Goal: Find specific page/section: Find specific page/section

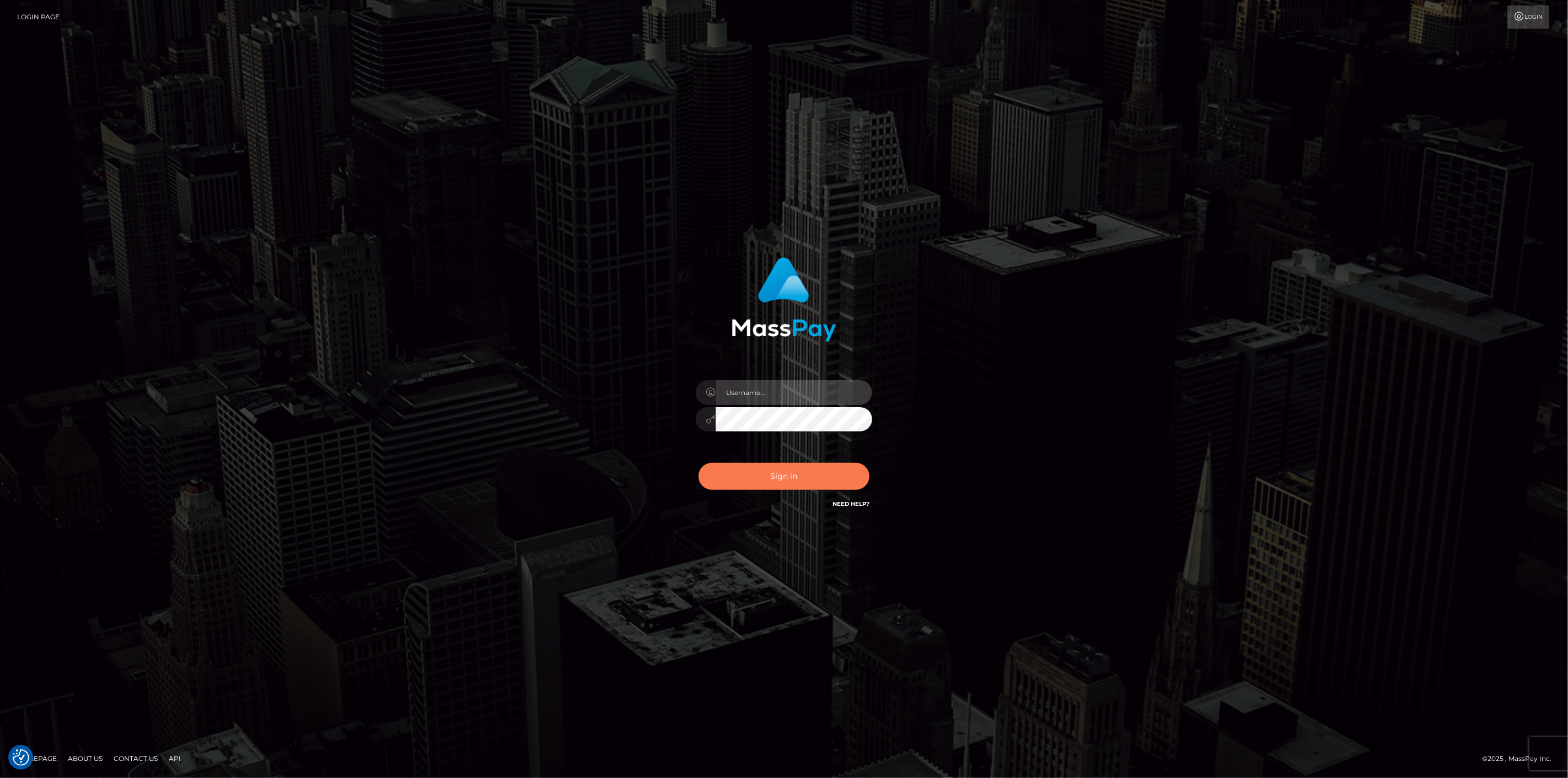
type input "scott.cm"
click at [751, 467] on button "Sign in" at bounding box center [784, 476] width 171 height 27
type input "scott.cm"
click at [784, 473] on button "Sign in" at bounding box center [784, 476] width 171 height 27
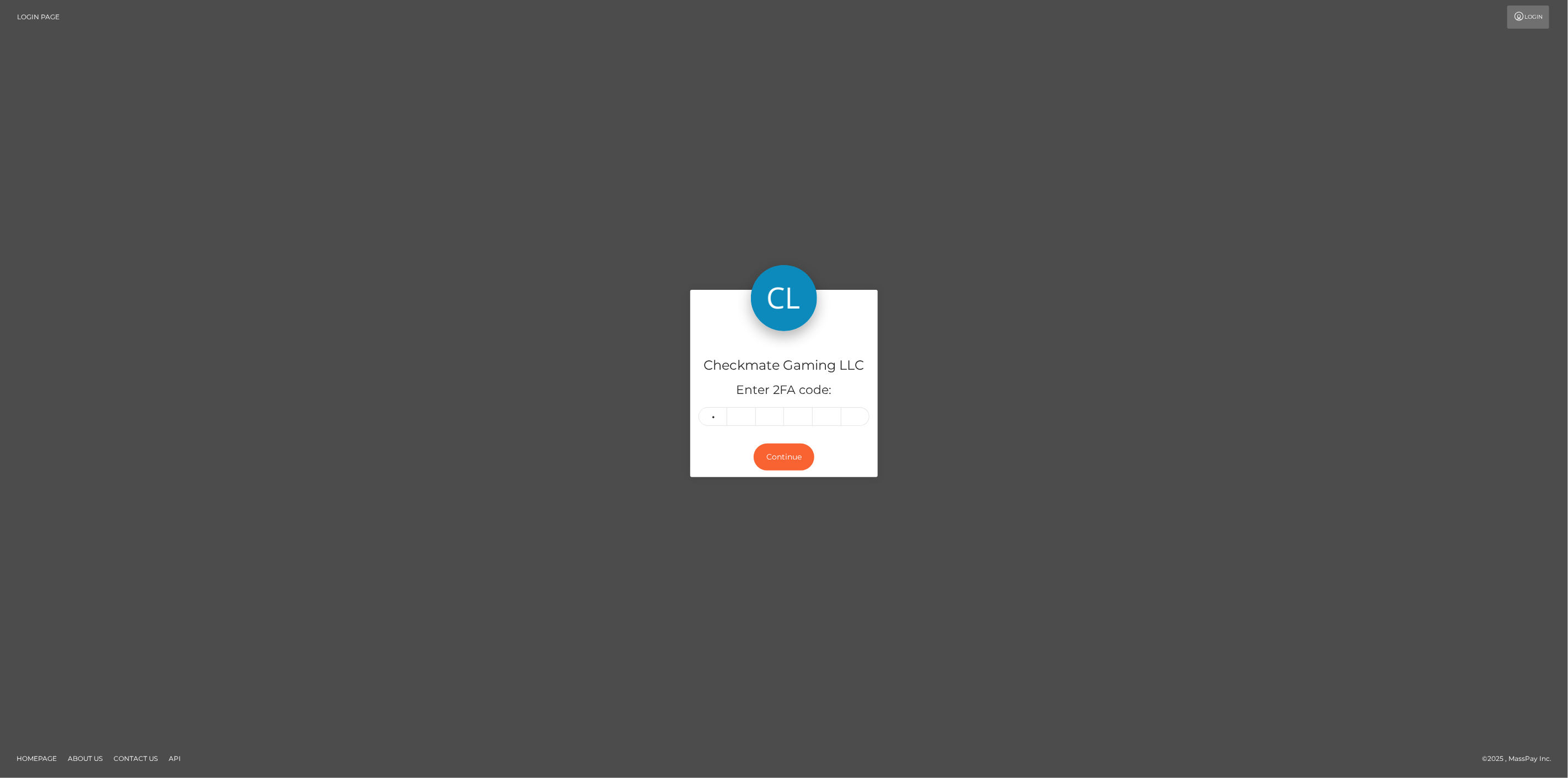
type input "6"
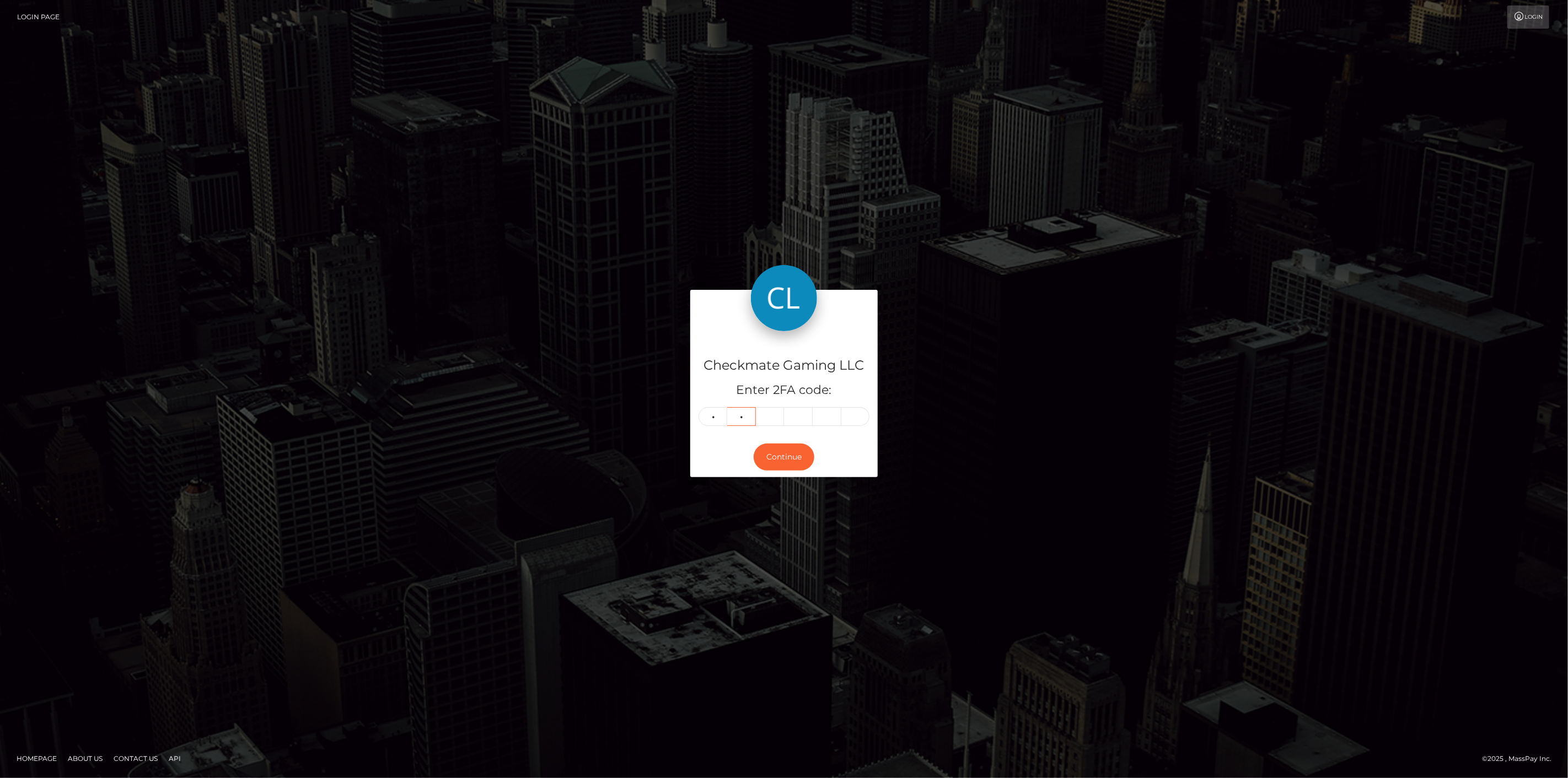
type input "2"
type input "8"
type input "2"
type input "1"
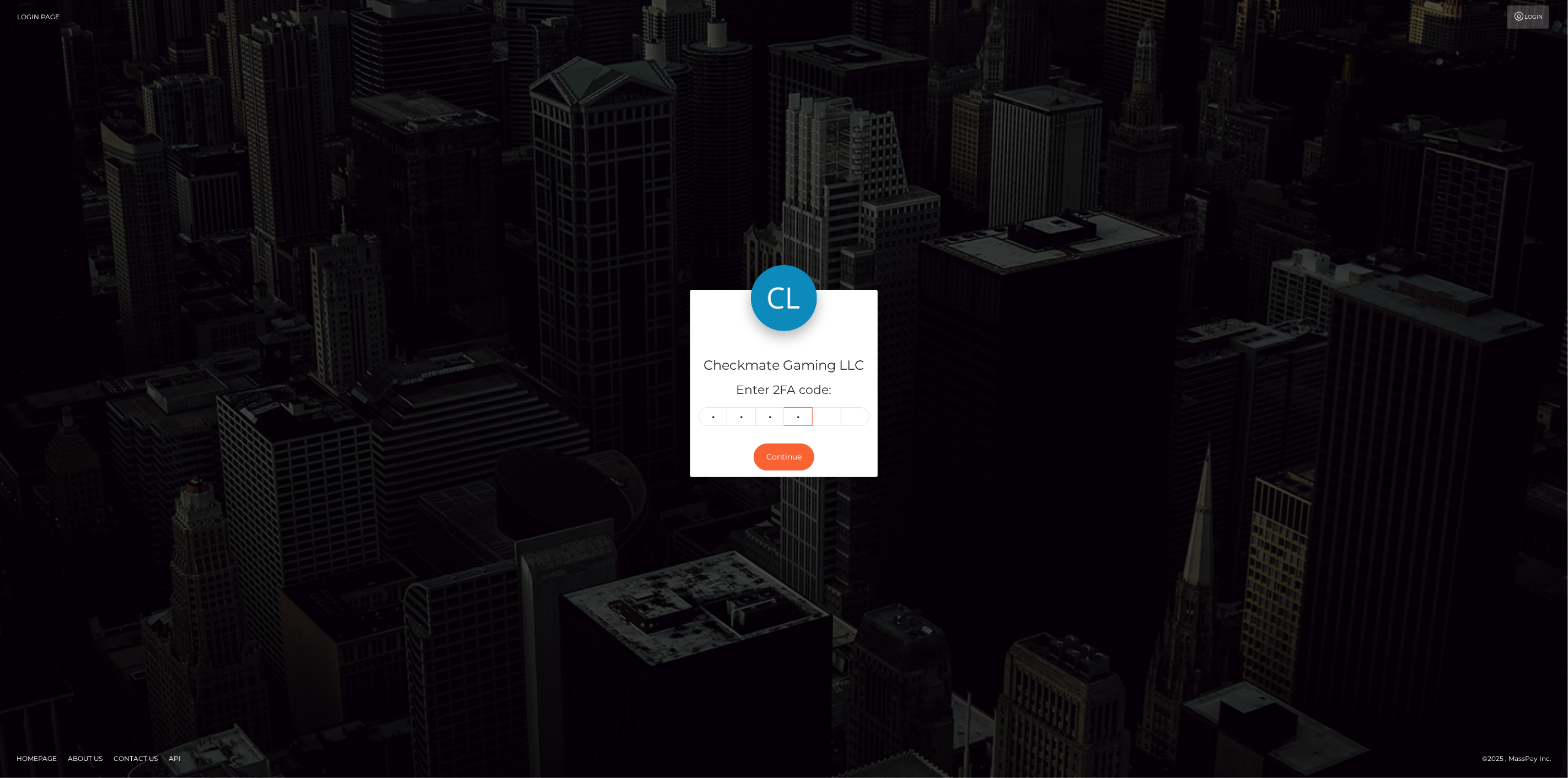
type input "9"
type input "6"
type input "2"
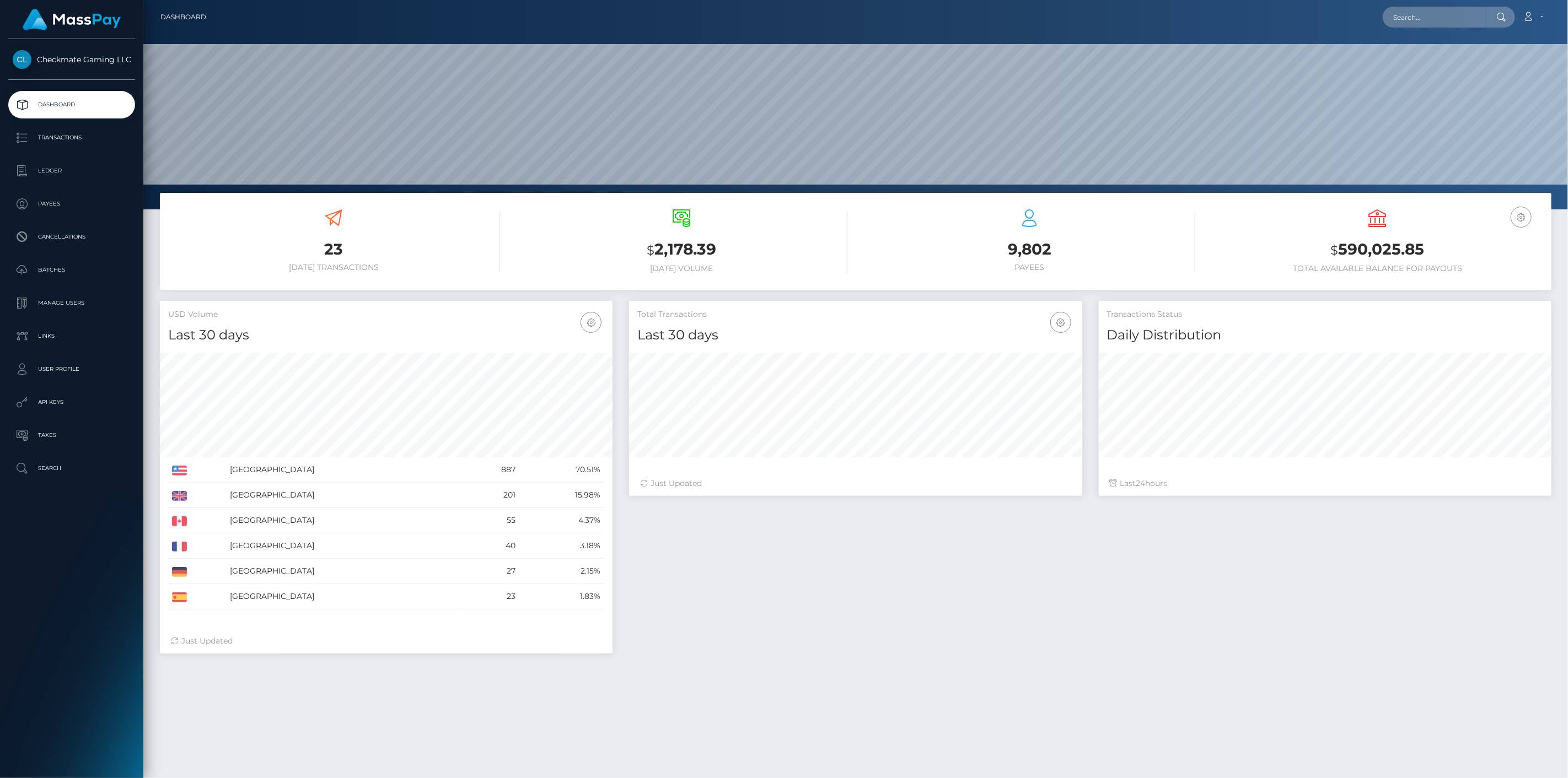
scroll to position [195, 453]
click at [91, 211] on p "Payees" at bounding box center [71, 204] width 118 height 16
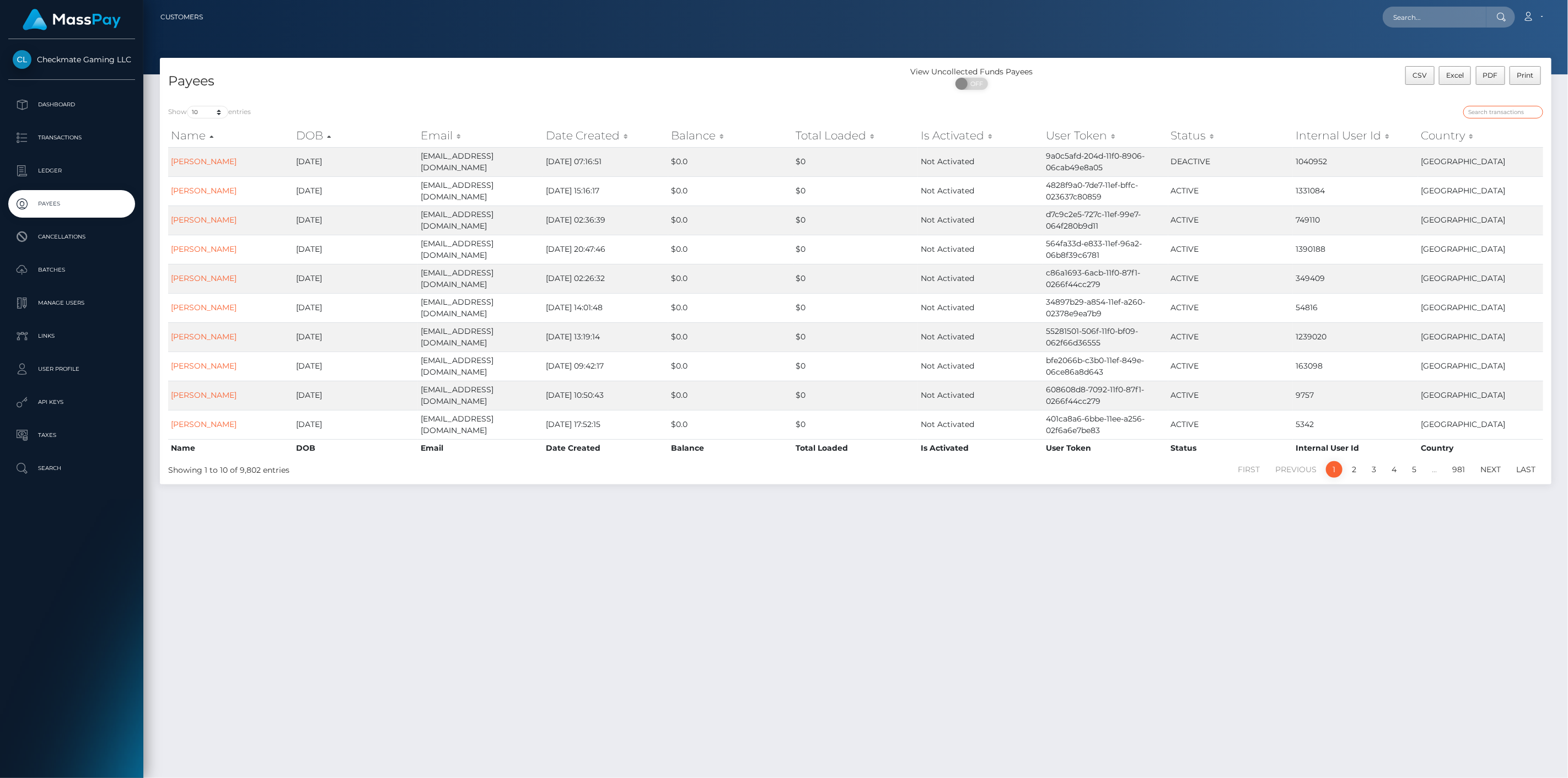
click at [1485, 109] on input "search" at bounding box center [1503, 112] width 80 height 12
paste input "1241733"
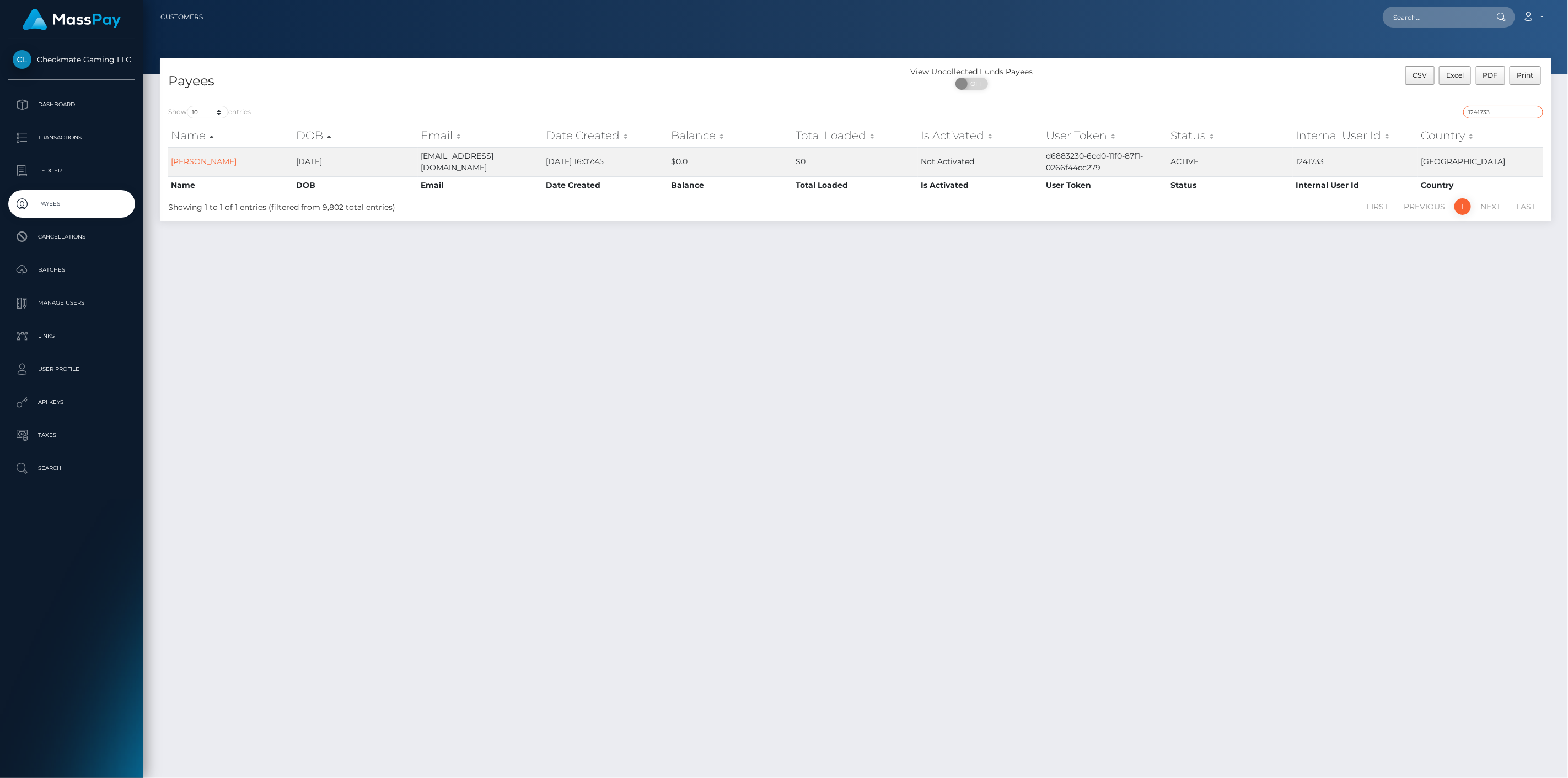
drag, startPoint x: 1499, startPoint y: 110, endPoint x: 1392, endPoint y: 119, distance: 107.4
click at [1396, 118] on div "1241733" at bounding box center [1204, 113] width 679 height 15
paste input "375764"
type input "375764"
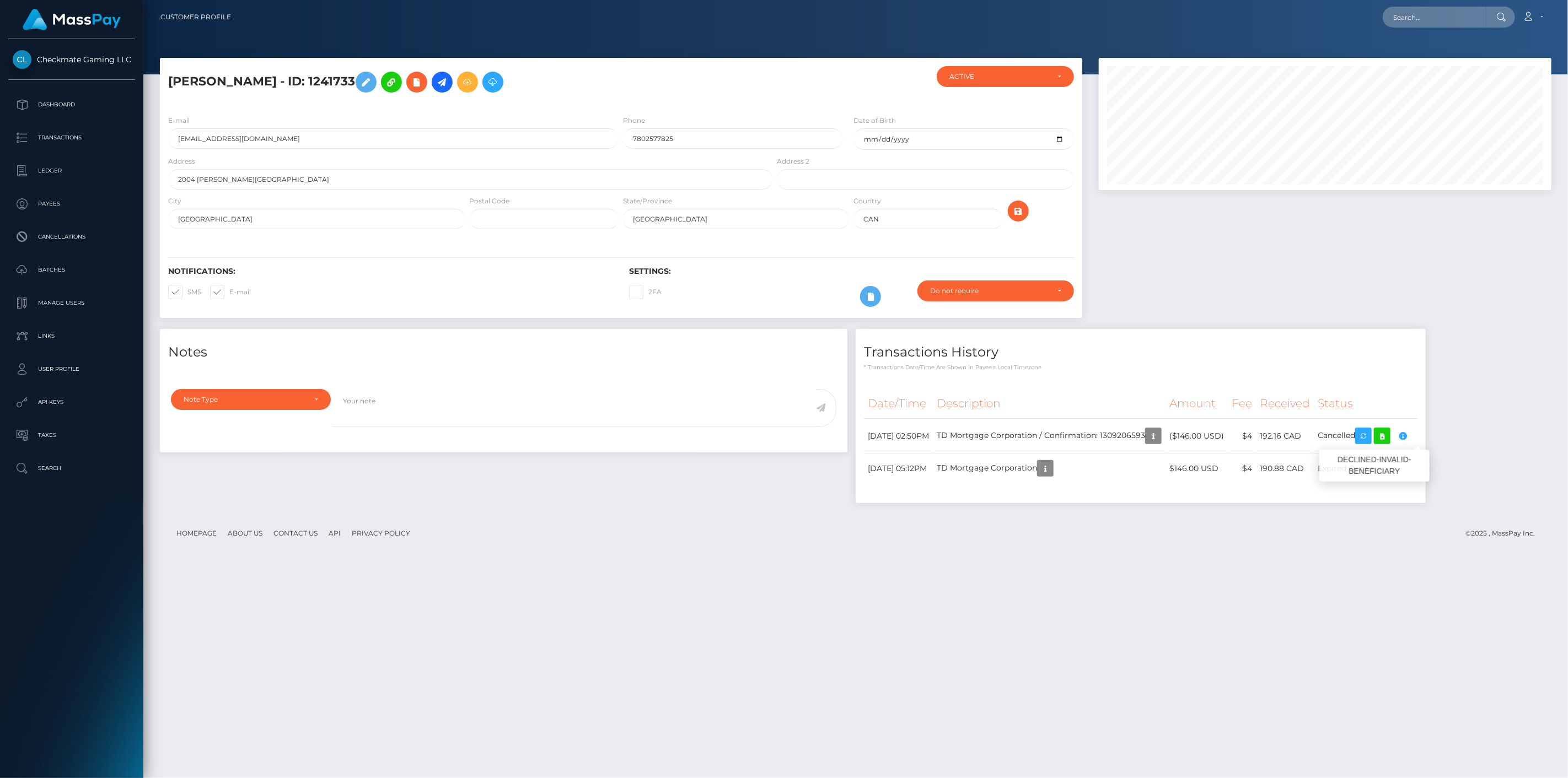
scroll to position [132, 453]
drag, startPoint x: 1057, startPoint y: 432, endPoint x: 951, endPoint y: 427, distance: 106.1
click at [951, 427] on tr "[DATE] 02:50PM TD Mortgage Corporation / Confirmation: 1309206593 ($146.00 USD)…" at bounding box center [1140, 436] width 553 height 35
copy tr "TD Mortgage Corporation"
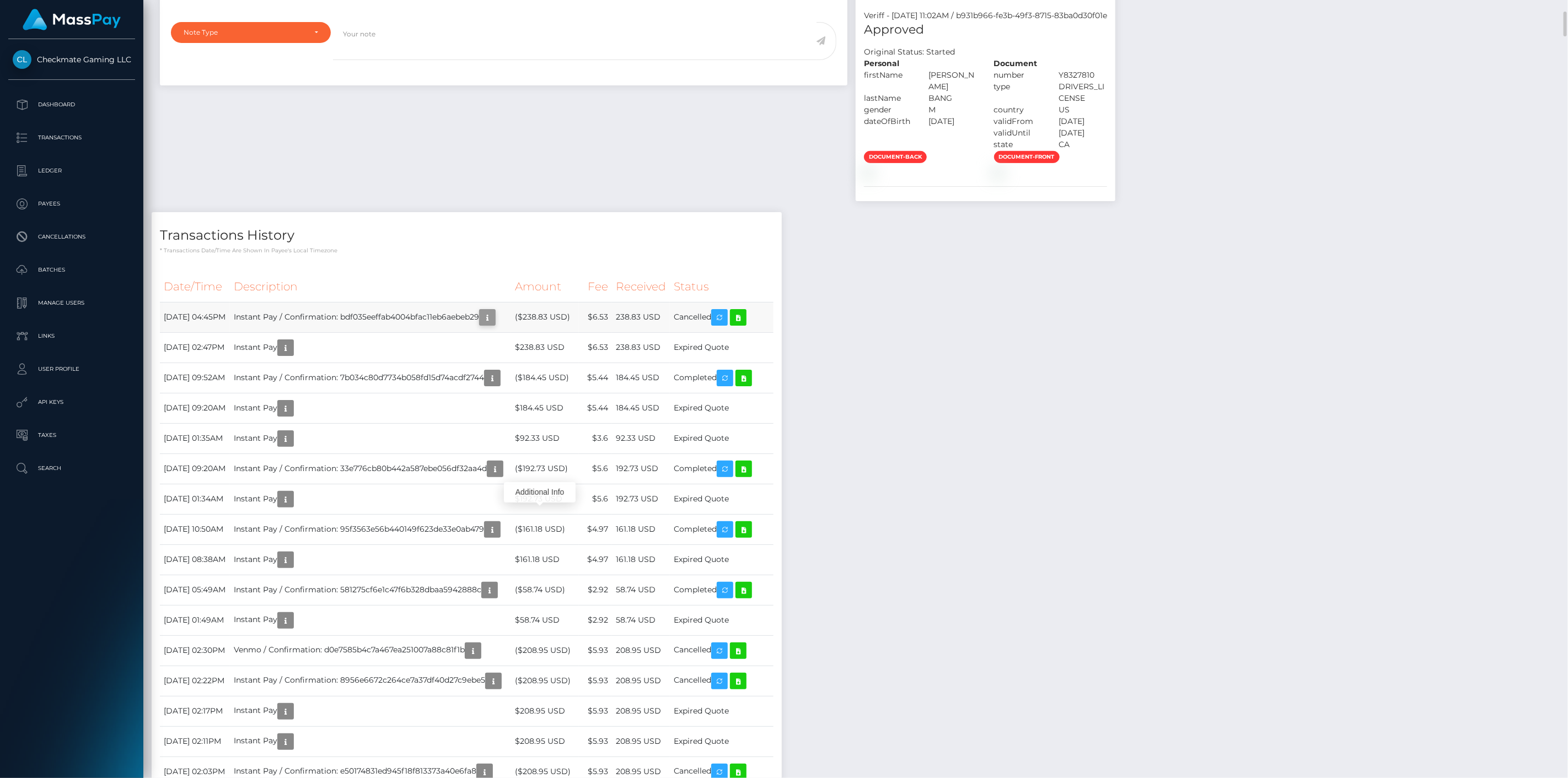
scroll to position [132, 453]
click at [494, 324] on icon "button" at bounding box center [487, 318] width 13 height 14
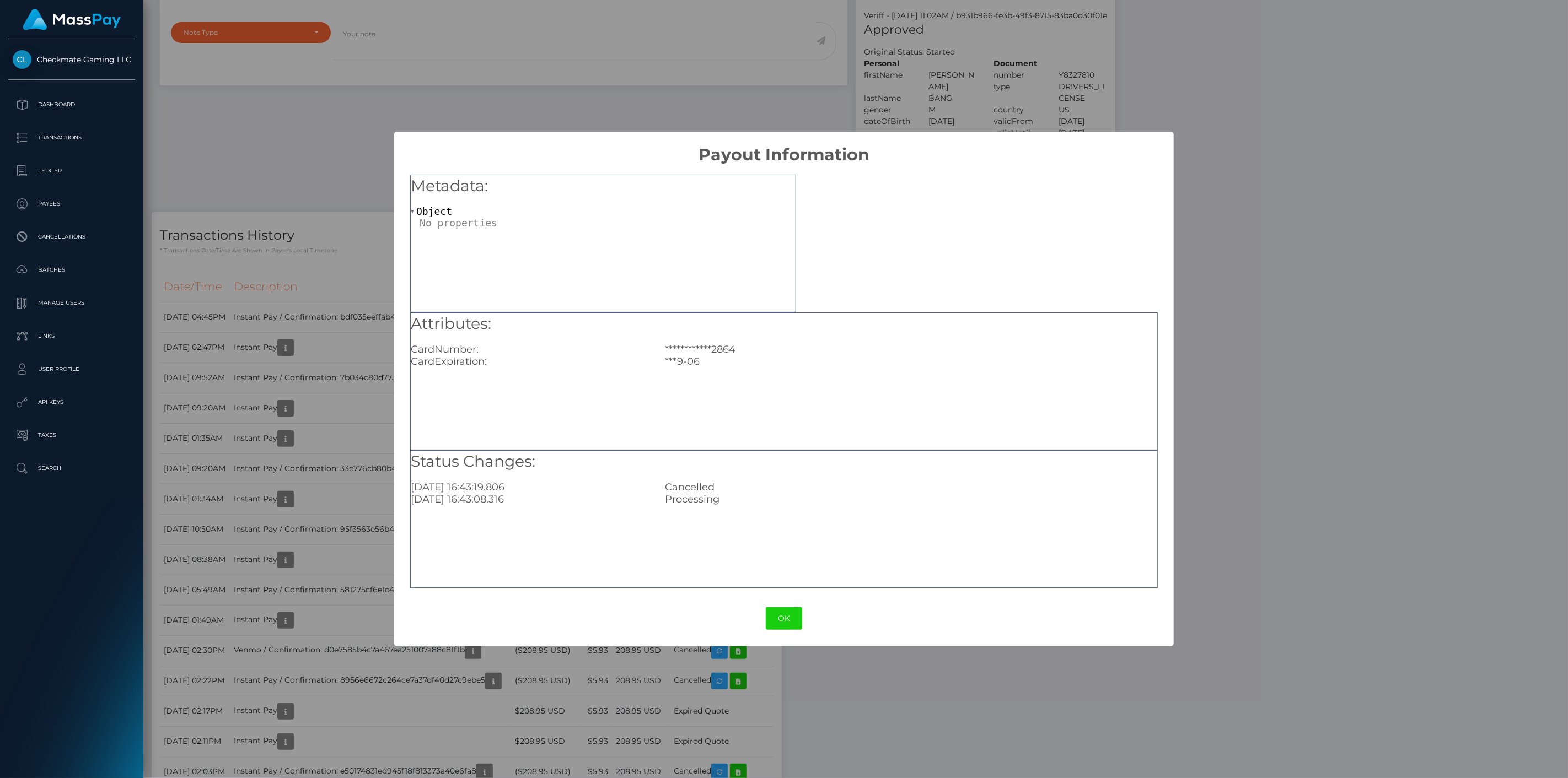
click at [353, 465] on div "**********" at bounding box center [784, 389] width 1568 height 778
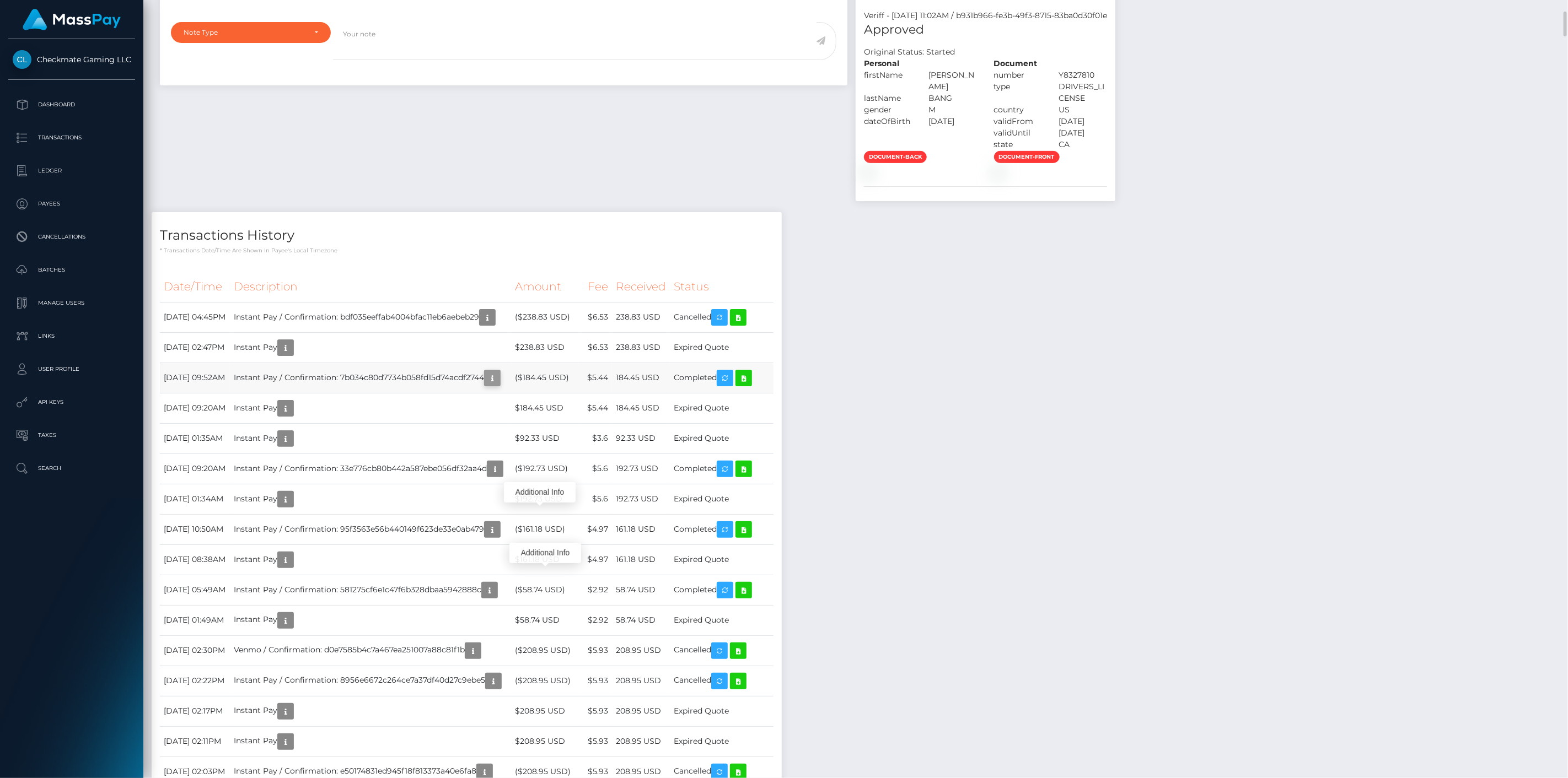
click at [499, 386] on icon "button" at bounding box center [492, 379] width 13 height 14
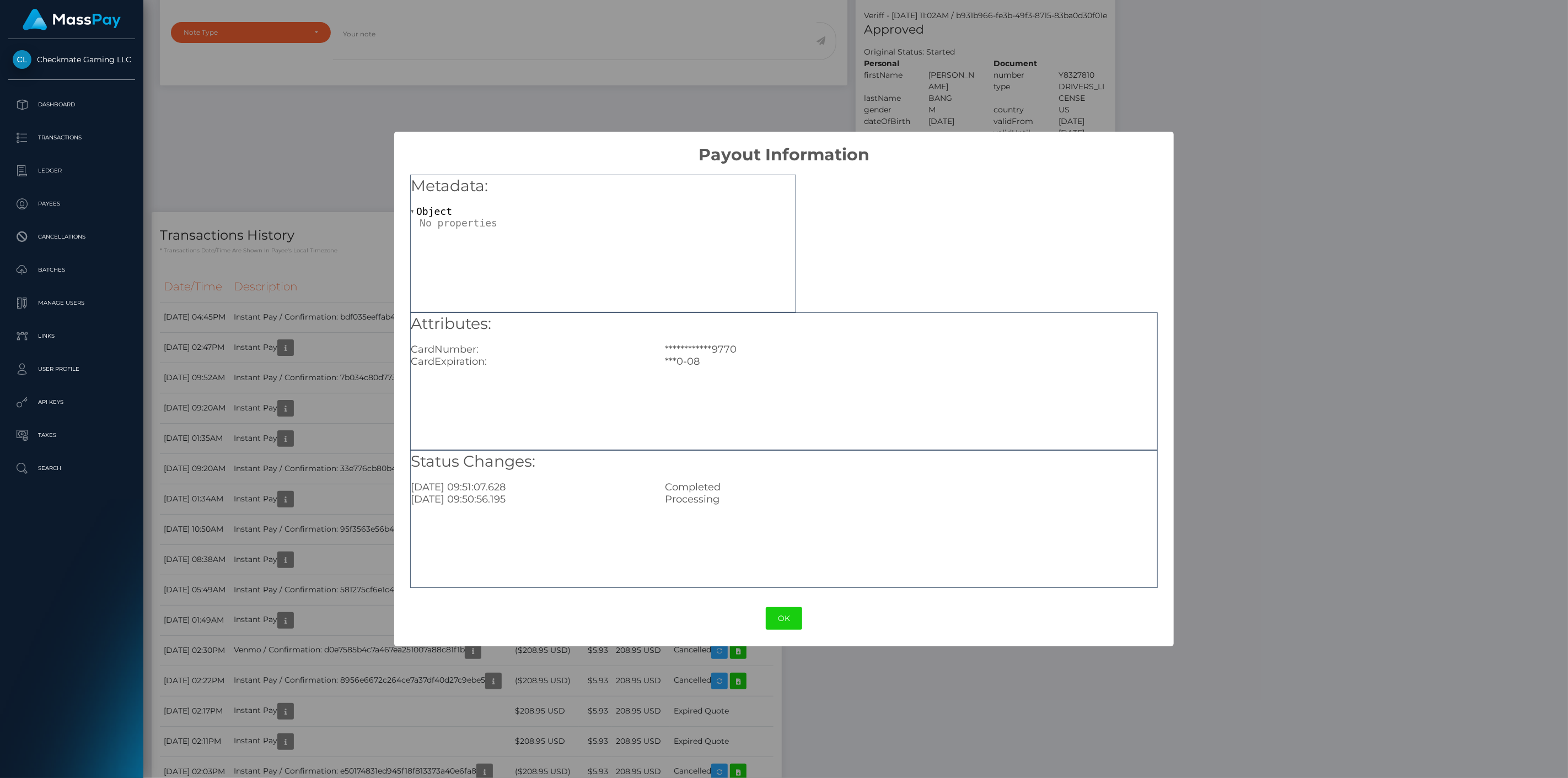
click at [356, 460] on div "**********" at bounding box center [784, 389] width 1568 height 778
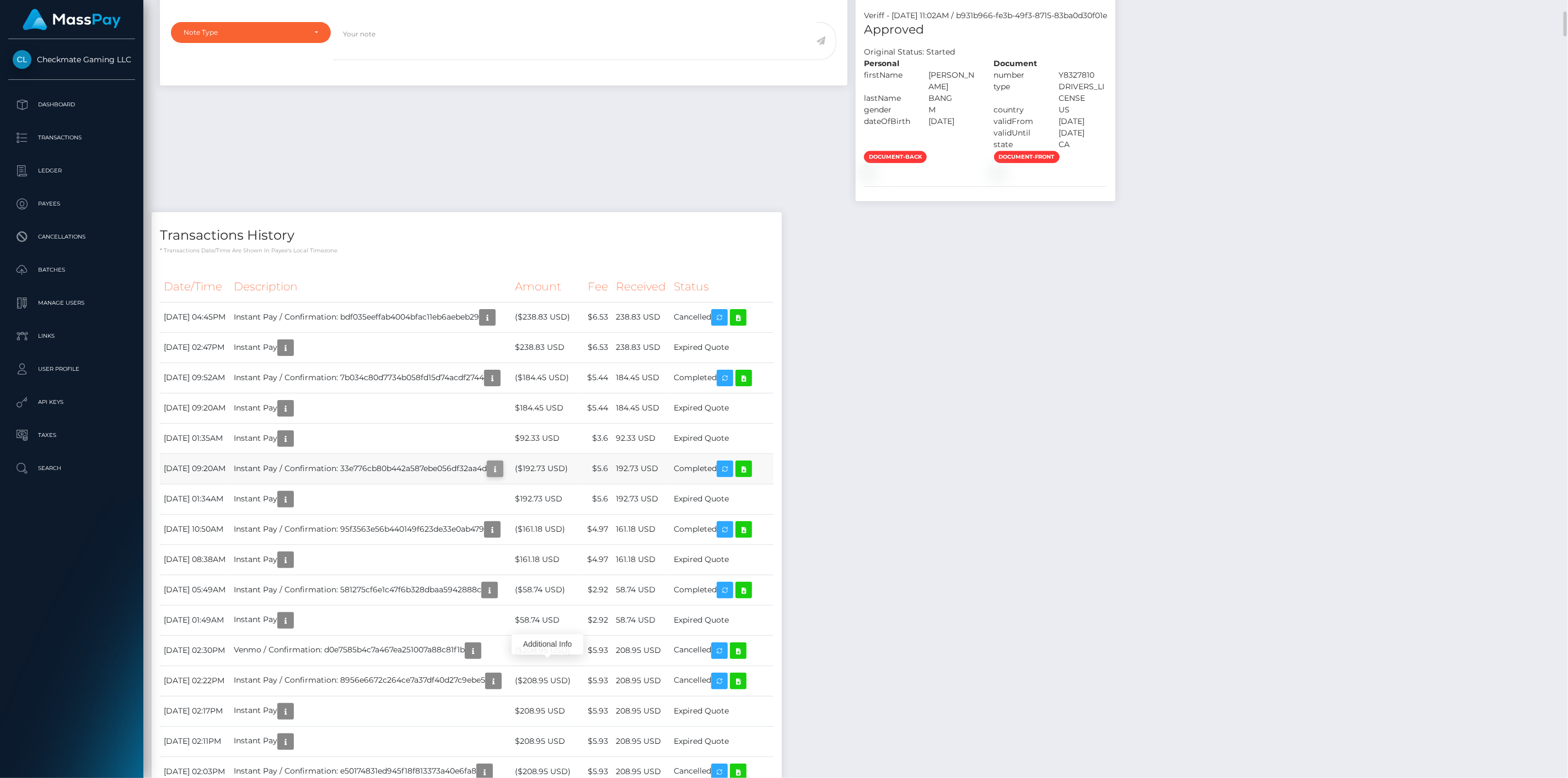
click at [502, 476] on icon "button" at bounding box center [495, 469] width 13 height 14
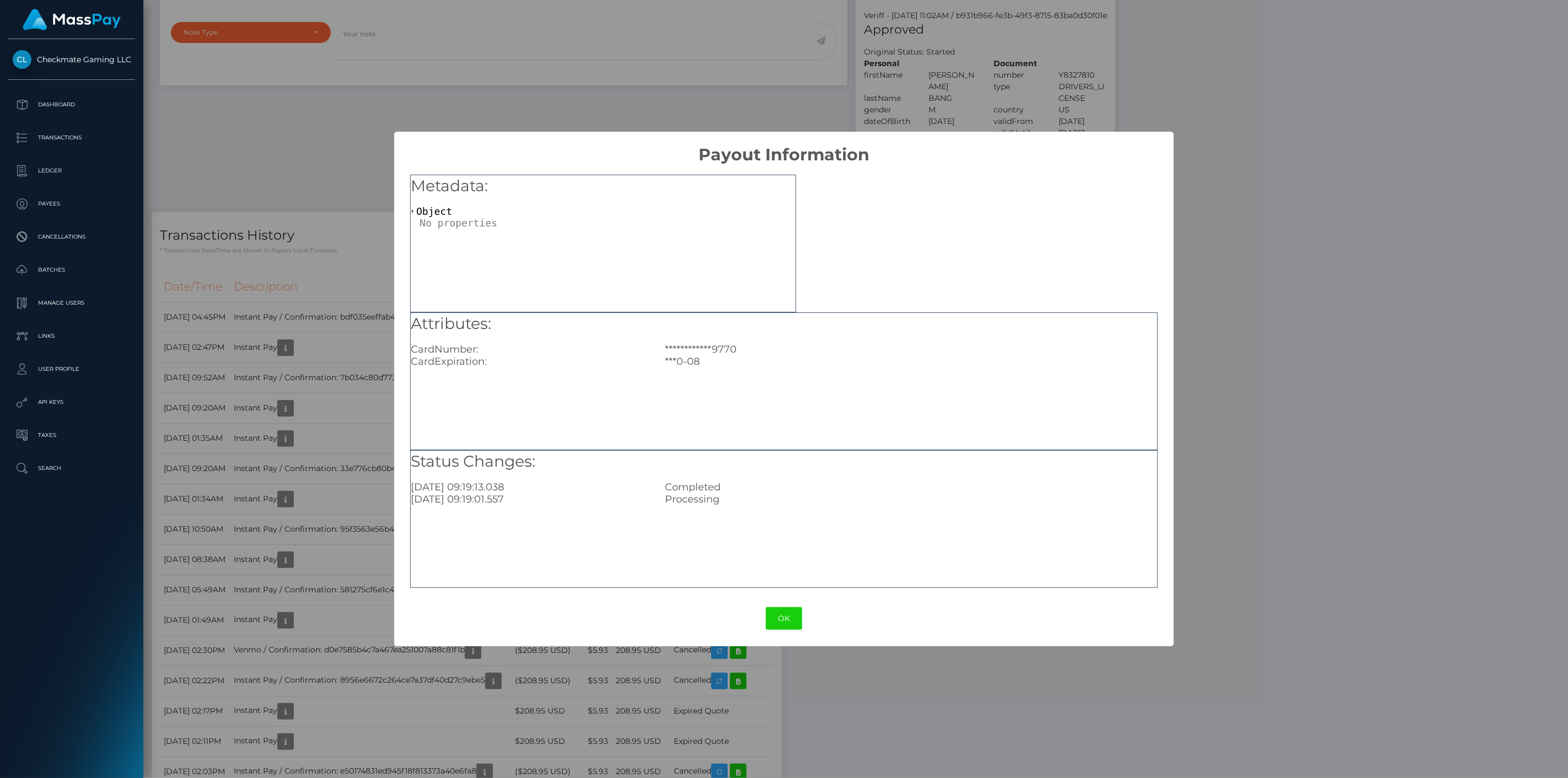
drag, startPoint x: 380, startPoint y: 471, endPoint x: 390, endPoint y: 476, distance: 11.2
click at [381, 471] on div "**********" at bounding box center [784, 389] width 1568 height 778
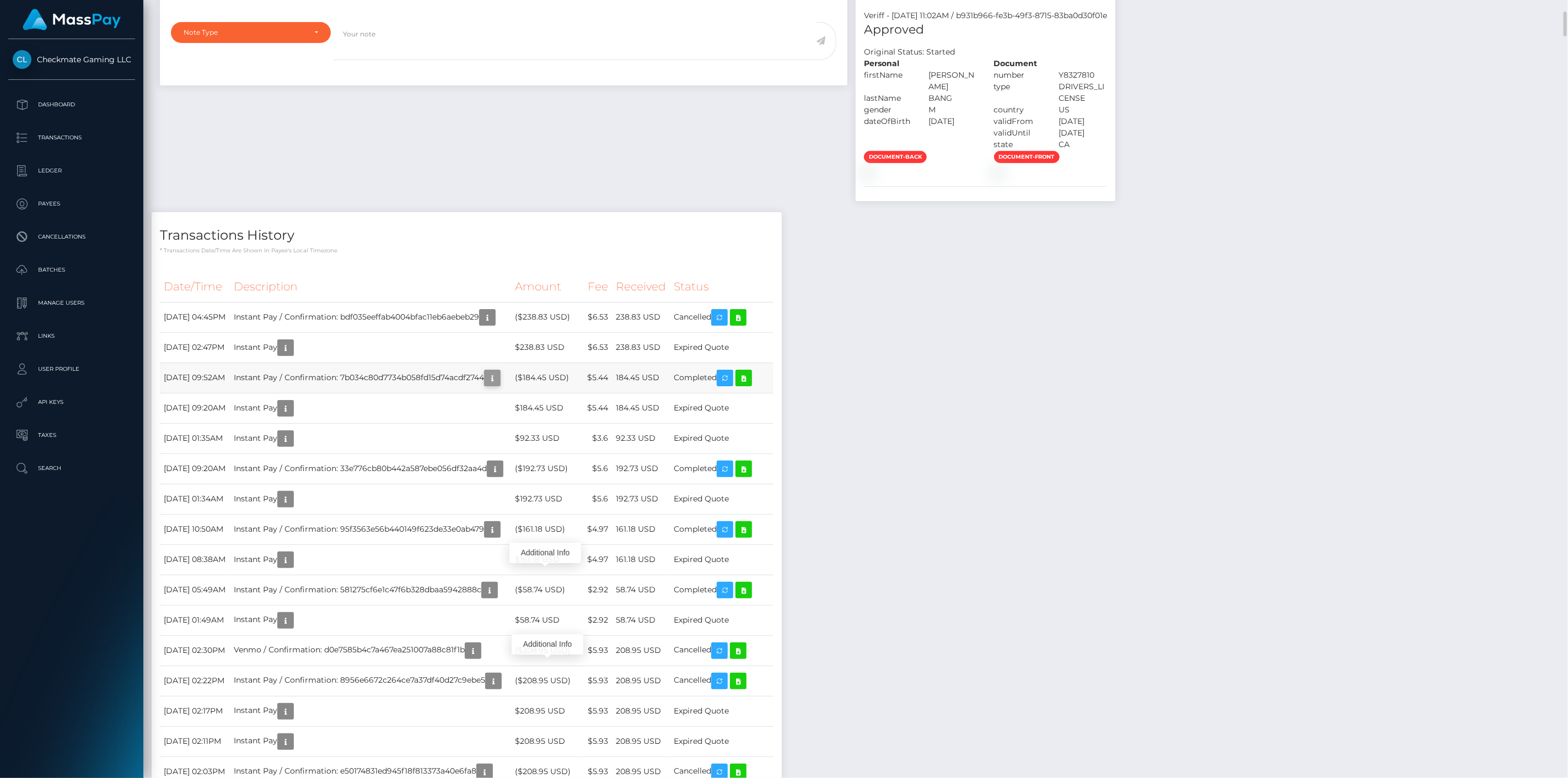
click at [499, 386] on icon "button" at bounding box center [492, 379] width 13 height 14
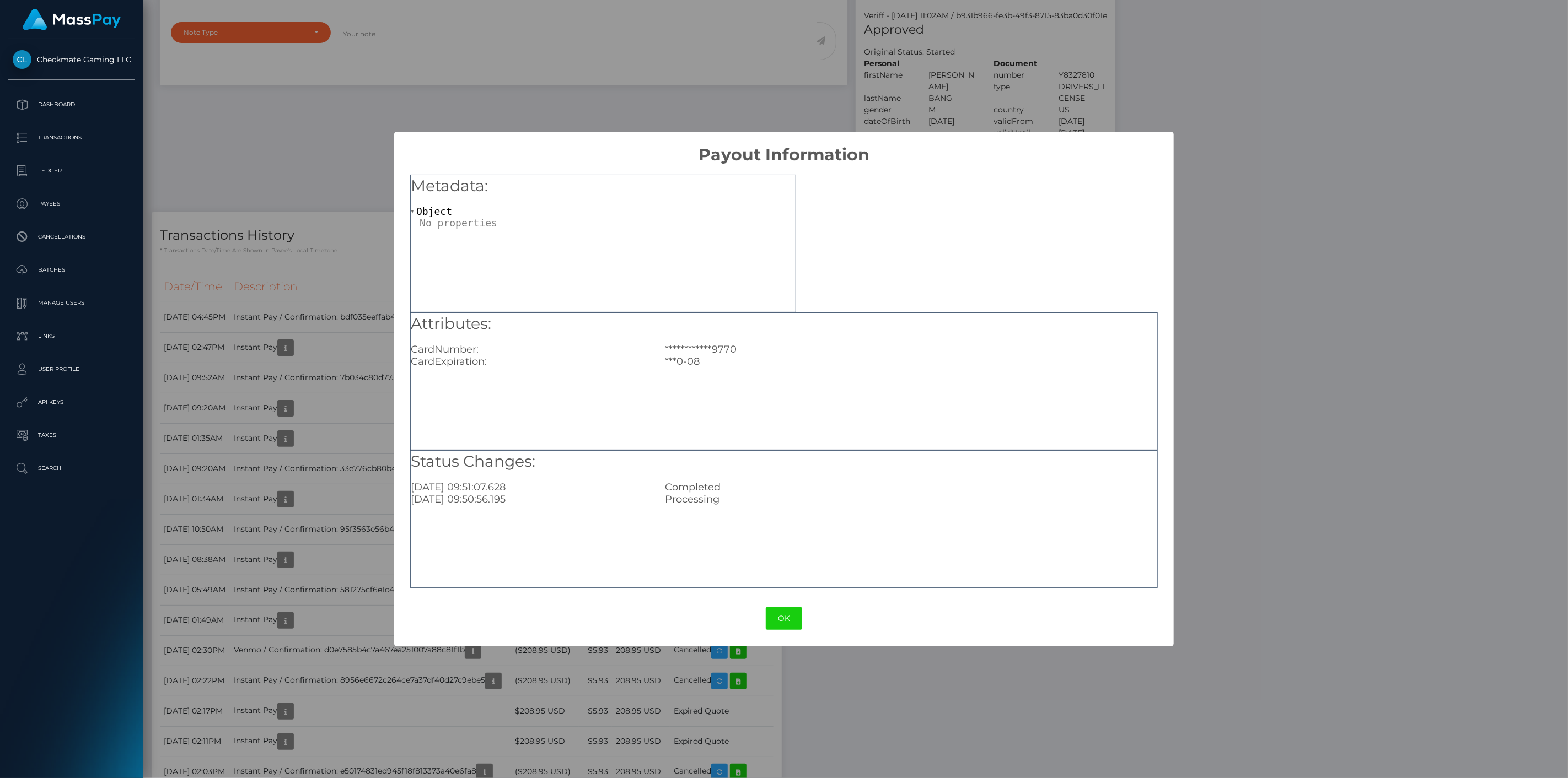
drag, startPoint x: 349, startPoint y: 471, endPoint x: 397, endPoint y: 473, distance: 48.0
click at [350, 471] on div "**********" at bounding box center [784, 389] width 1568 height 778
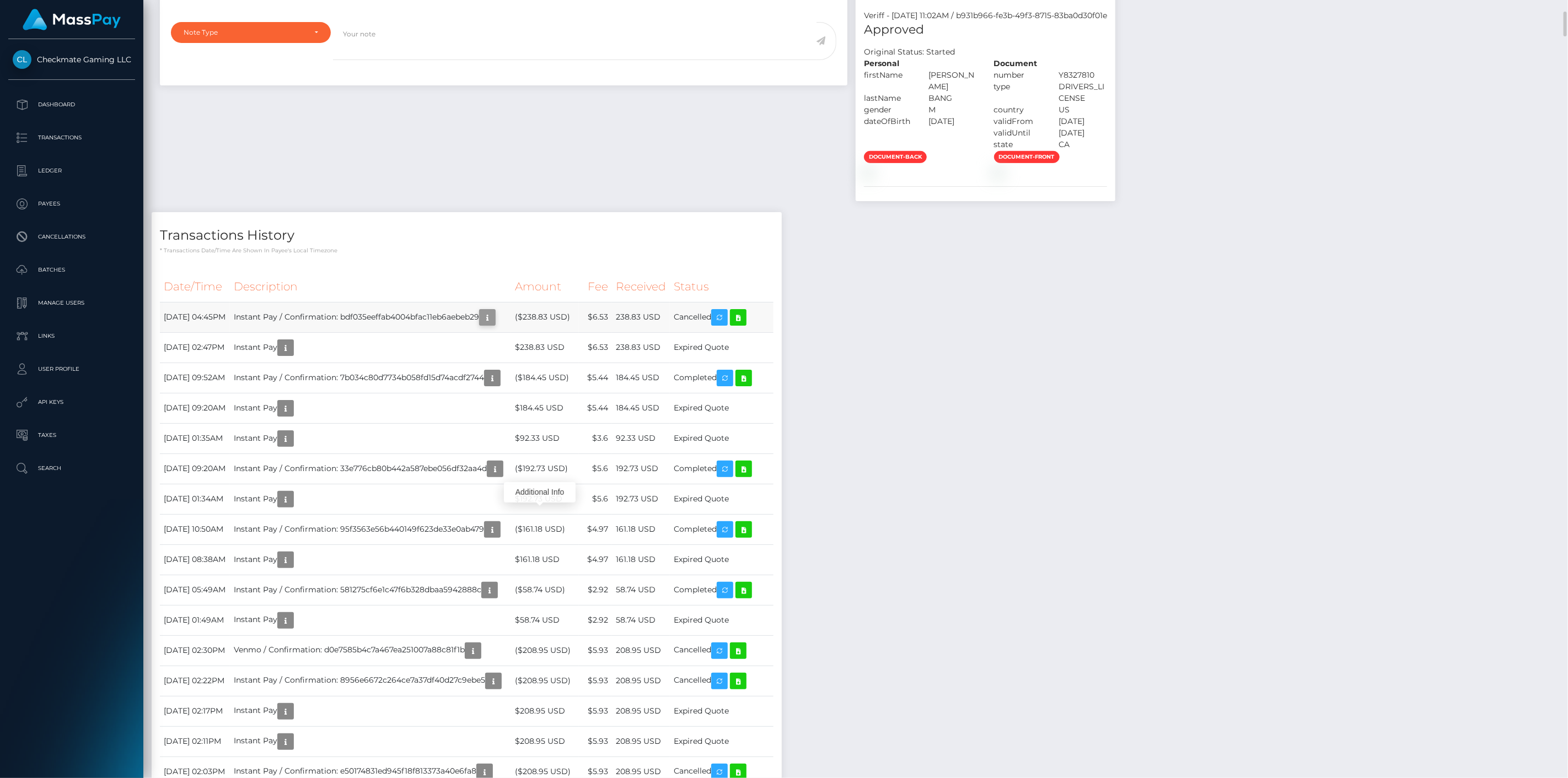
click at [494, 324] on icon "button" at bounding box center [487, 318] width 13 height 14
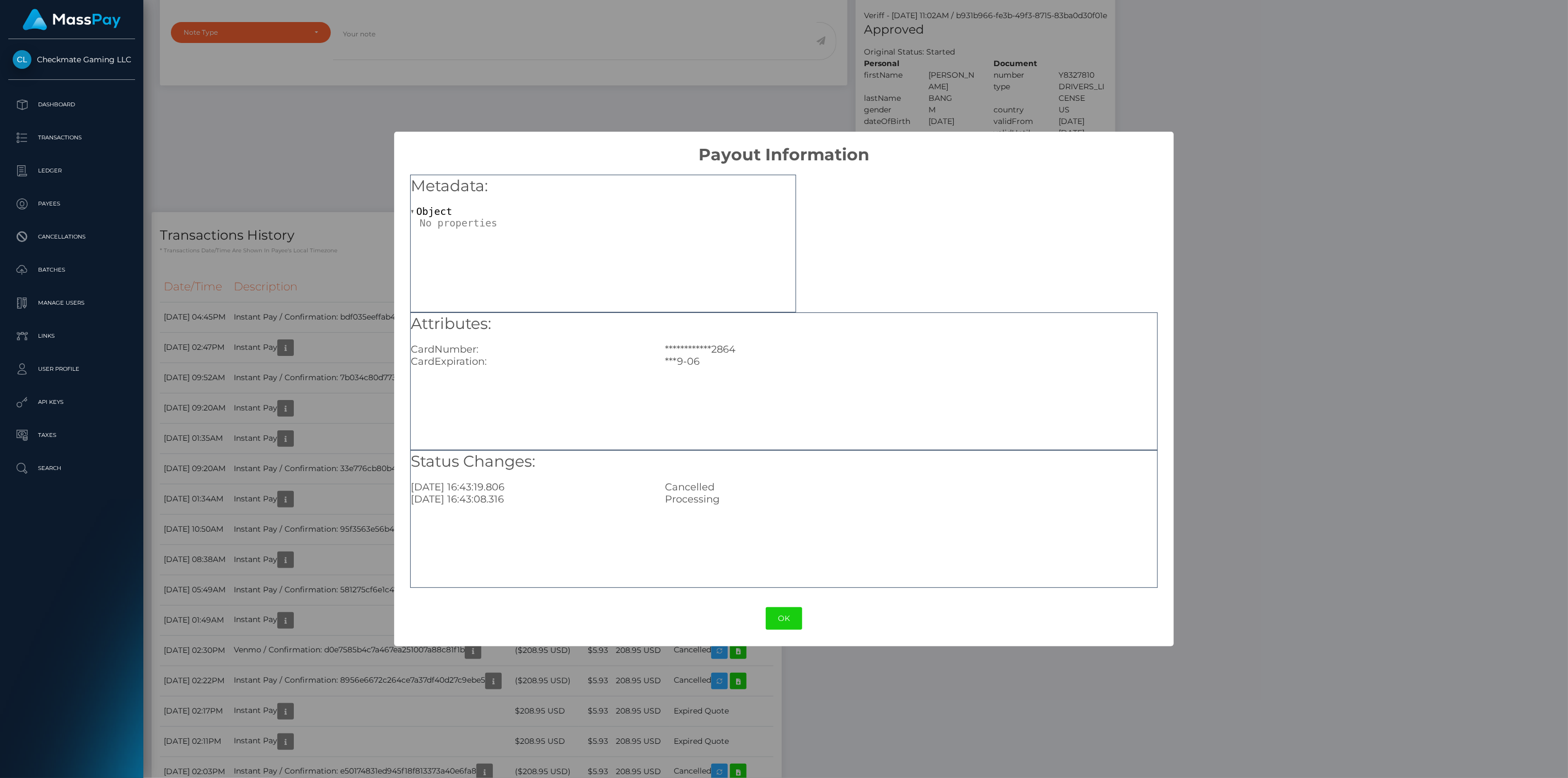
click at [371, 471] on div "**********" at bounding box center [784, 389] width 1568 height 778
